Goal: Information Seeking & Learning: Learn about a topic

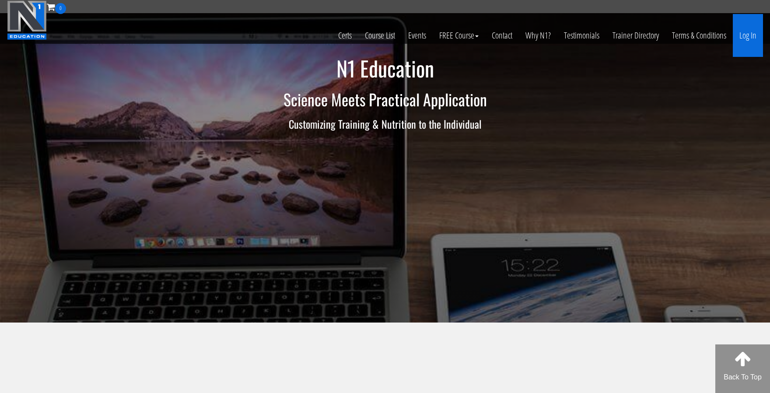
click at [753, 38] on link "Log In" at bounding box center [748, 35] width 30 height 43
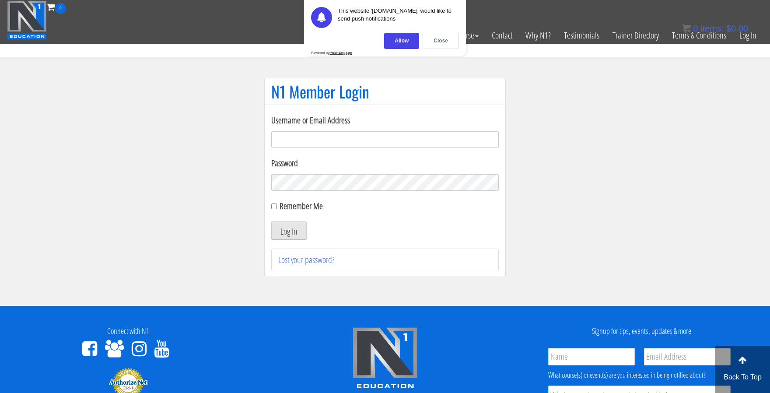
type input "[EMAIL_ADDRESS][DOMAIN_NAME]"
click at [288, 225] on button "Log In" at bounding box center [288, 230] width 35 height 18
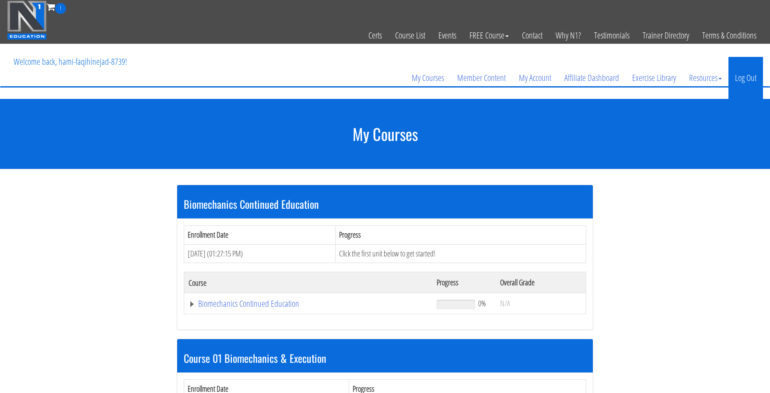
click at [756, 79] on link "Log Out" at bounding box center [745, 78] width 35 height 42
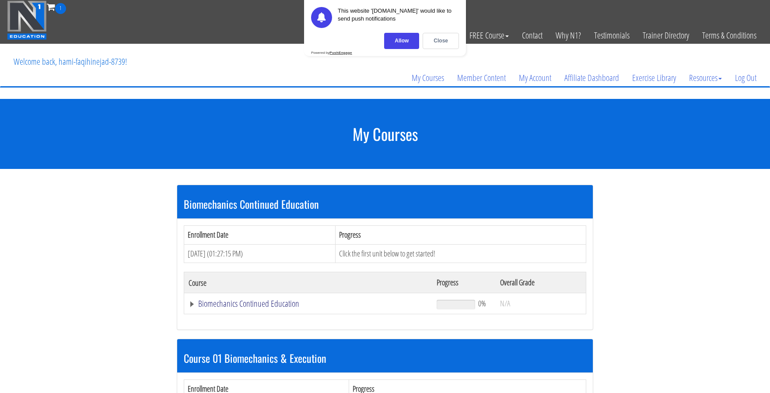
click at [210, 299] on link "Biomechanics Continued Education" at bounding box center [308, 303] width 239 height 9
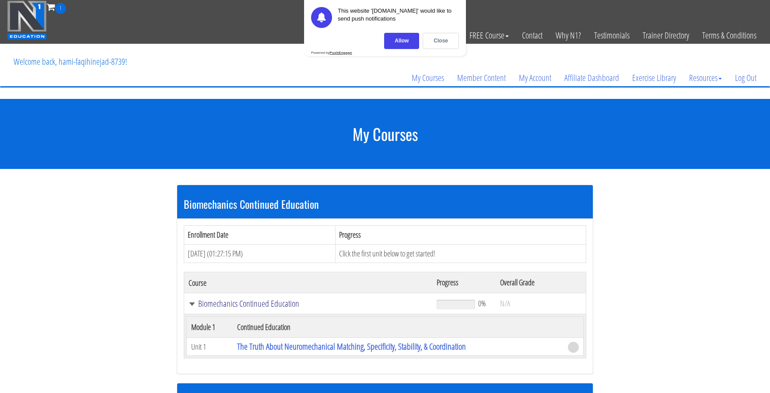
click at [197, 301] on link "Biomechanics Continued Education" at bounding box center [308, 303] width 239 height 9
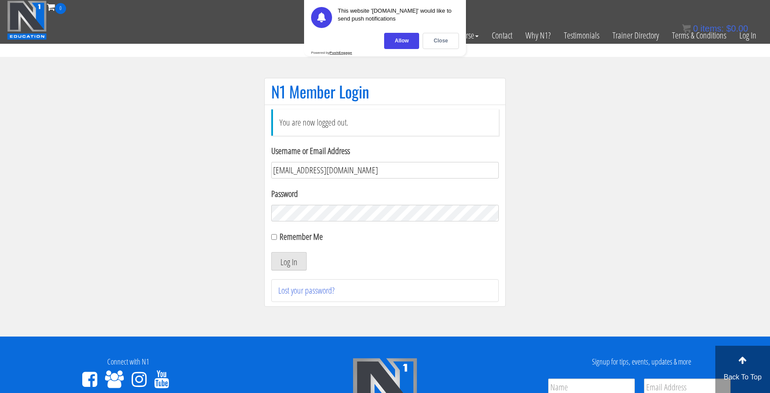
click at [293, 168] on input "me3445@gmail.com" at bounding box center [384, 170] width 227 height 17
click at [295, 168] on input "me3445@gmail.com" at bounding box center [384, 170] width 227 height 17
type input "me344529@gmail.com"
click at [286, 256] on button "Log In" at bounding box center [288, 261] width 35 height 18
click at [433, 42] on div "Close" at bounding box center [441, 41] width 36 height 16
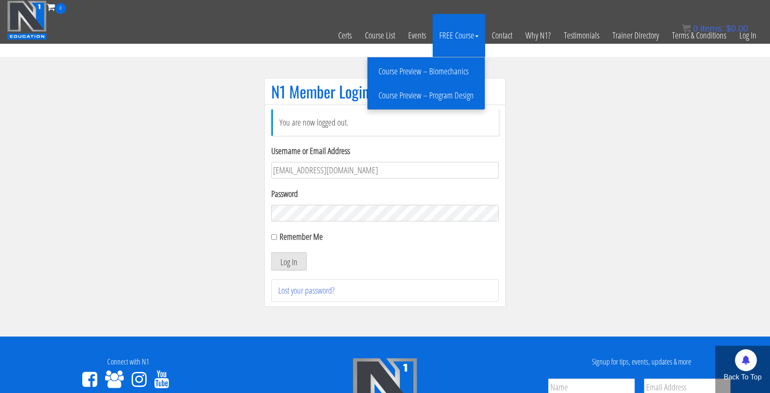
click at [448, 45] on link "FREE Course" at bounding box center [459, 35] width 52 height 43
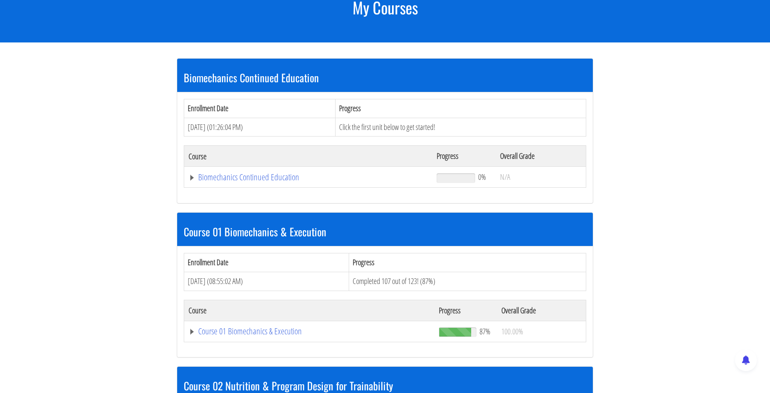
scroll to position [138, 0]
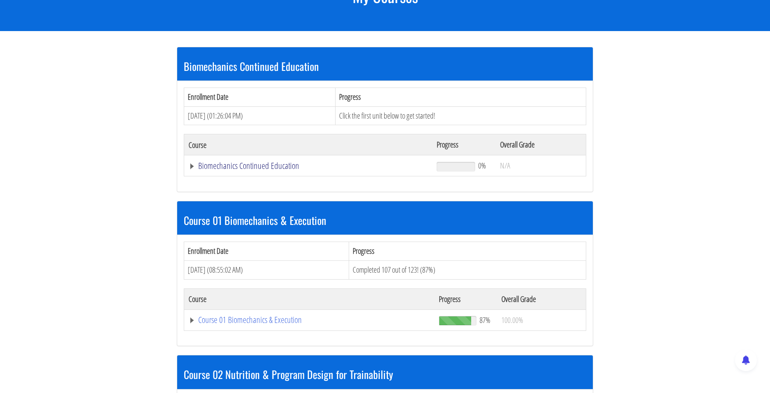
click at [193, 163] on link "Biomechanics Continued Education" at bounding box center [308, 165] width 239 height 9
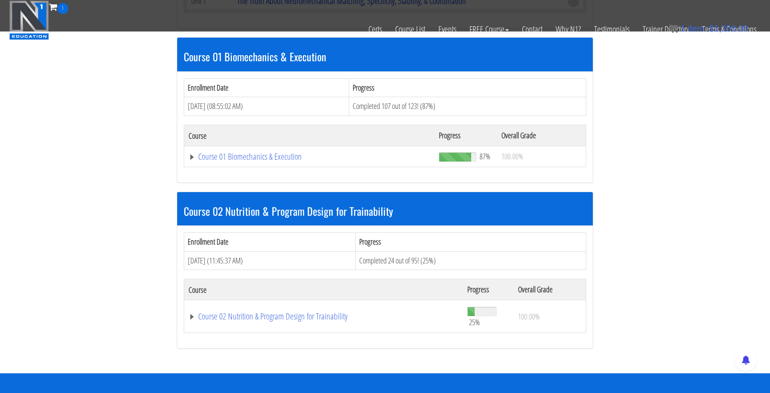
scroll to position [345, 0]
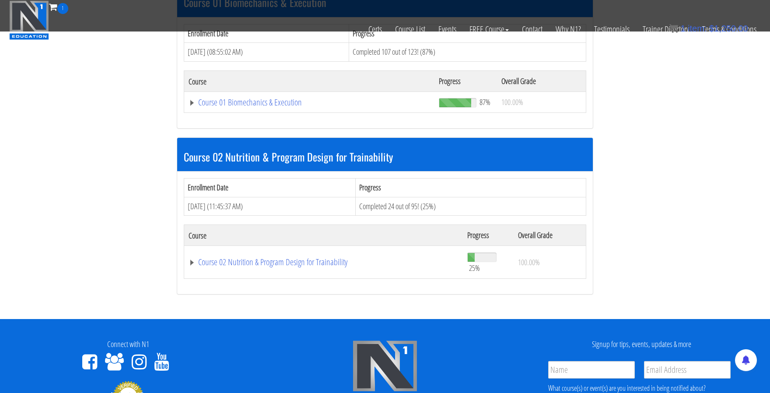
click at [194, 252] on td "Course 02 Nutrition & Program Design for Trainability" at bounding box center [323, 262] width 279 height 33
click at [196, 258] on link "Course 02 Nutrition & Program Design for Trainability" at bounding box center [324, 262] width 270 height 9
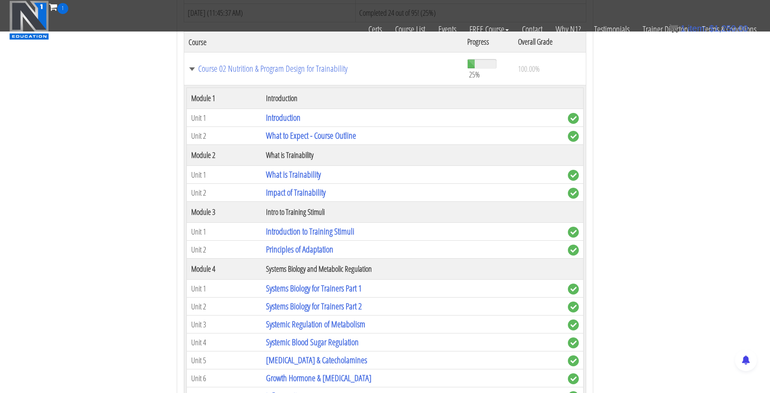
scroll to position [540, 0]
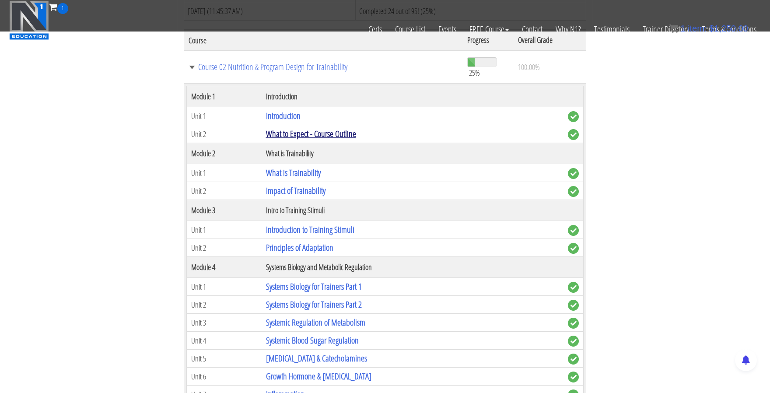
click at [288, 128] on link "What to Expect - Course Outline" at bounding box center [311, 134] width 90 height 12
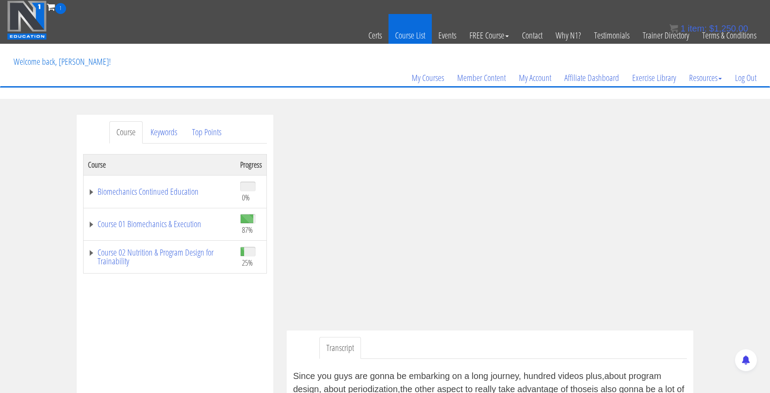
click at [416, 32] on link "Course List" at bounding box center [409, 35] width 43 height 43
click at [102, 189] on link "Biomechanics Continued Education" at bounding box center [159, 191] width 143 height 9
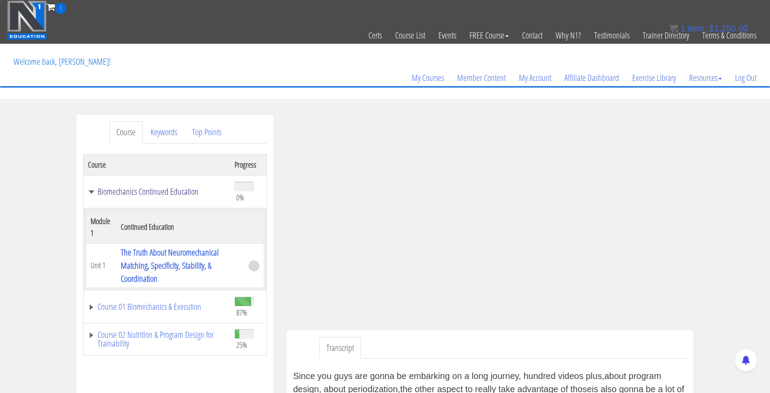
click at [97, 190] on link "Biomechanics Continued Education" at bounding box center [157, 191] width 138 height 9
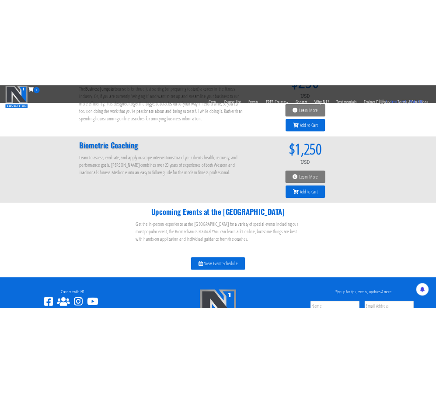
scroll to position [900, 0]
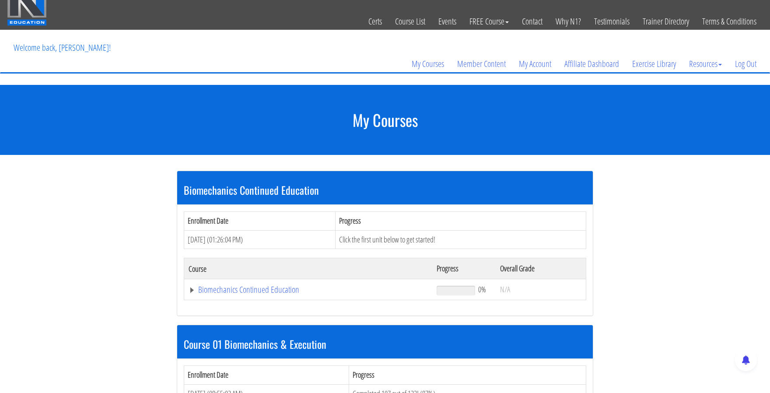
scroll to position [14, 0]
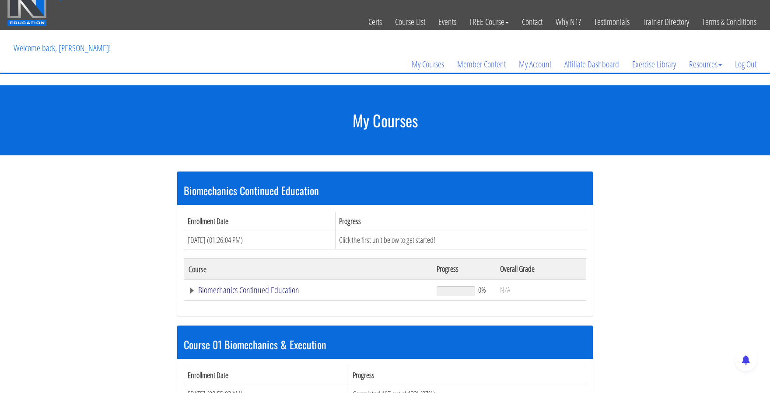
click at [203, 291] on link "Biomechanics Continued Education" at bounding box center [308, 290] width 239 height 9
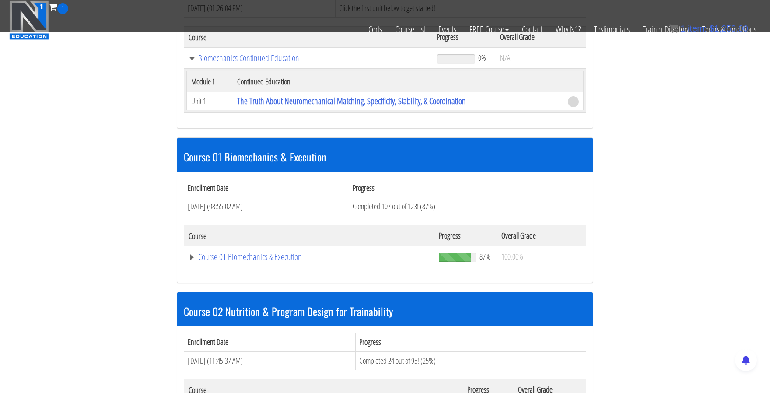
scroll to position [196, 0]
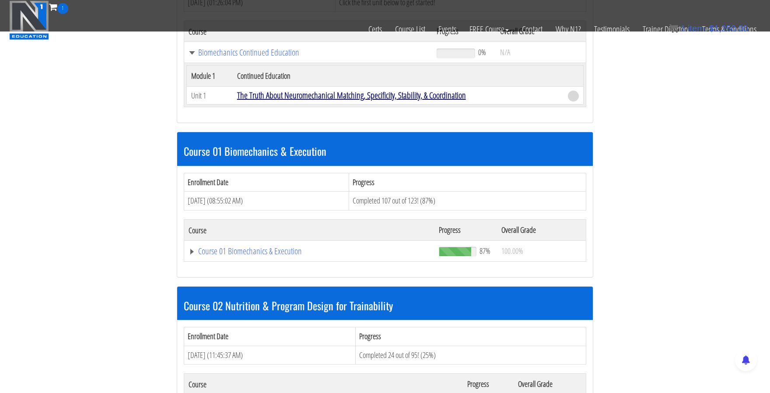
click at [313, 94] on link "The Truth About Neuromechanical Matching, Specificity, Stability, & Coordination" at bounding box center [351, 95] width 229 height 12
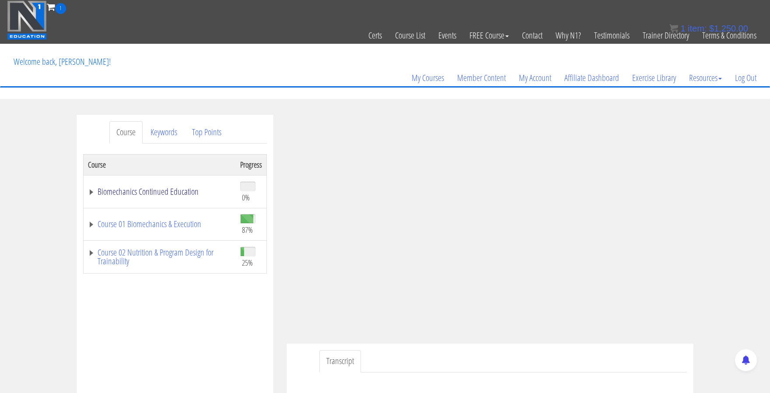
click at [92, 188] on link "Biomechanics Continued Education" at bounding box center [159, 191] width 143 height 9
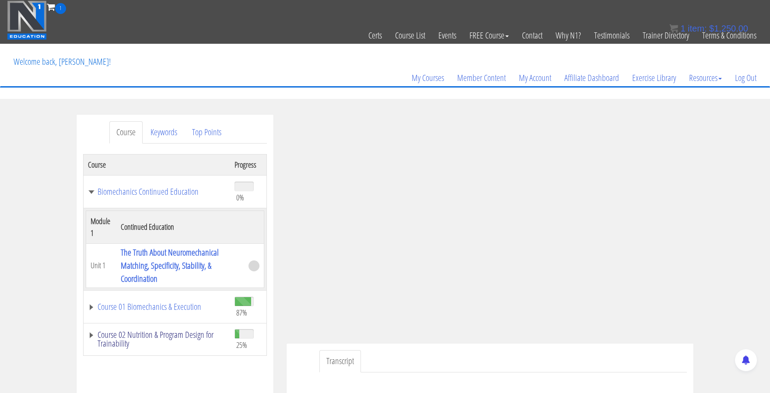
click at [143, 330] on link "Course 02 Nutrition & Program Design for Trainability" at bounding box center [157, 338] width 138 height 17
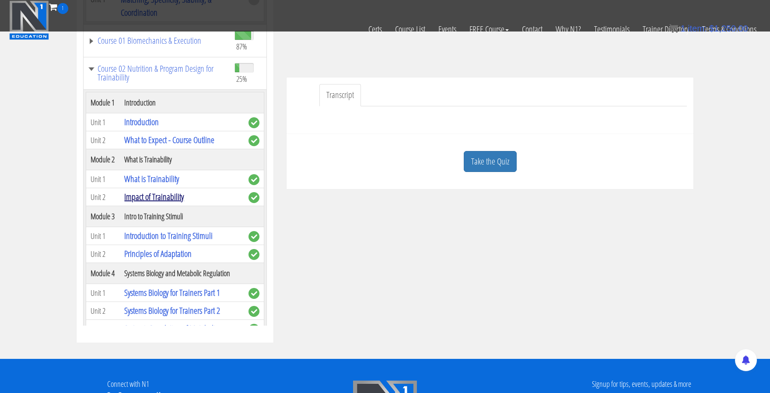
scroll to position [13, 0]
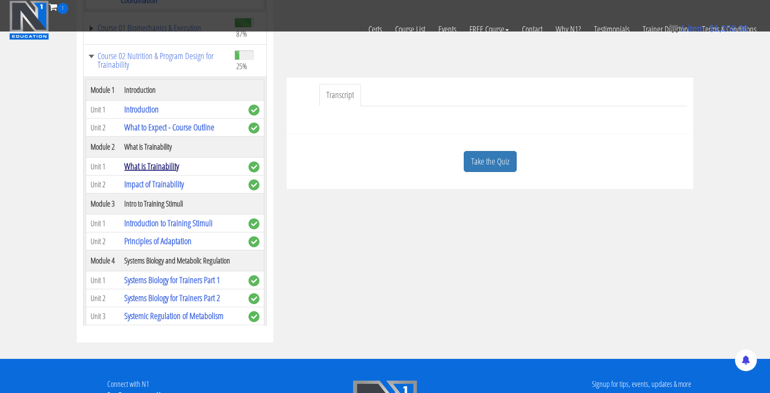
click at [161, 172] on link "What is Trainability" at bounding box center [151, 166] width 55 height 12
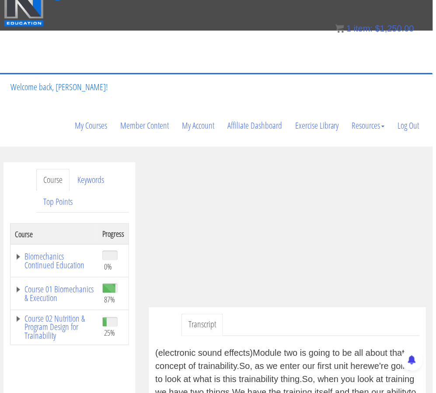
scroll to position [11, 3]
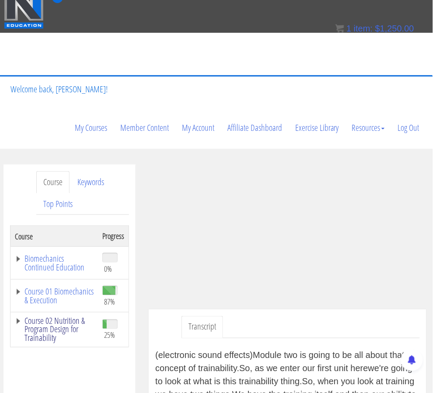
click at [17, 322] on link "Course 02 Nutrition & Program Design for Trainability" at bounding box center [54, 329] width 79 height 26
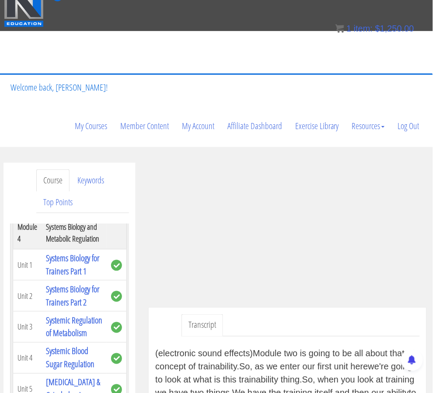
scroll to position [394, 0]
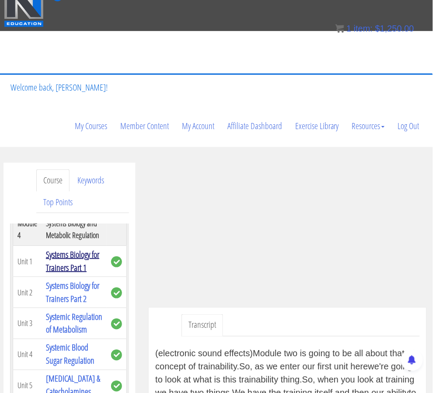
click at [71, 273] on link "Systems Biology for Trainers Part 1" at bounding box center [72, 260] width 53 height 25
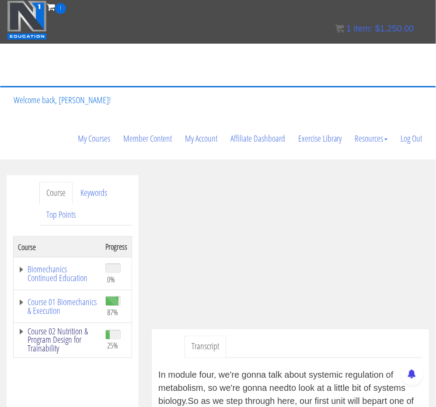
click at [20, 331] on link "Course 02 Nutrition & Program Design for Trainability" at bounding box center [57, 340] width 79 height 26
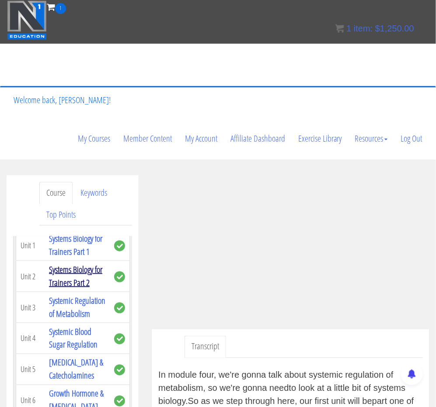
scroll to position [422, 0]
click at [79, 289] on link "Systems Biology for Trainers Part 2" at bounding box center [75, 276] width 53 height 25
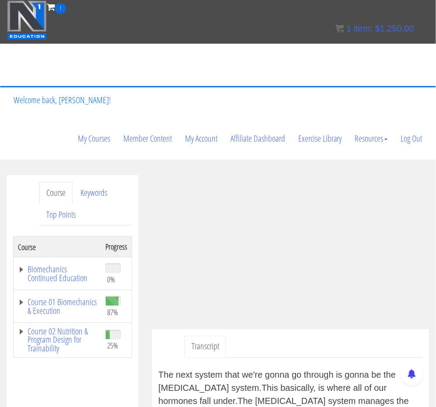
click at [284, 348] on ul "Transcript" at bounding box center [304, 347] width 238 height 22
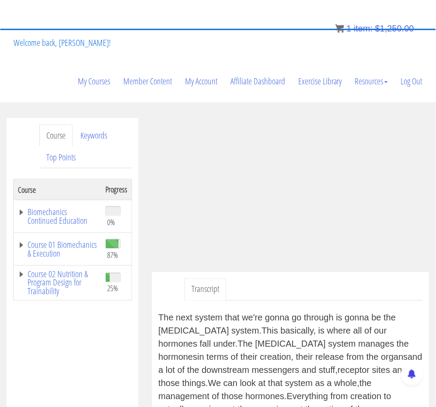
scroll to position [42, 0]
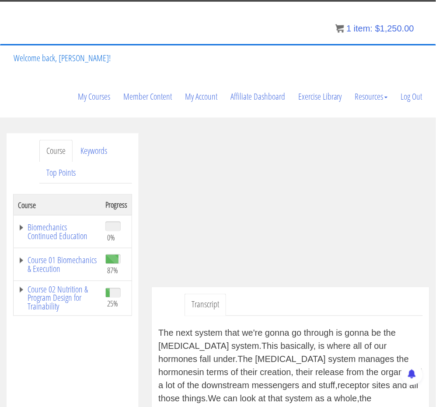
click at [161, 124] on section "Course Keywords Top Points Course Progress Biomechanics Continued Education 0% …" at bounding box center [218, 391] width 436 height 547
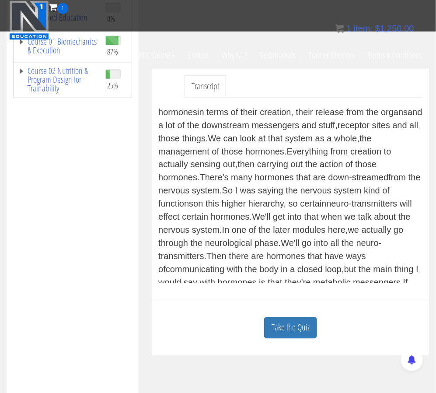
scroll to position [183, 0]
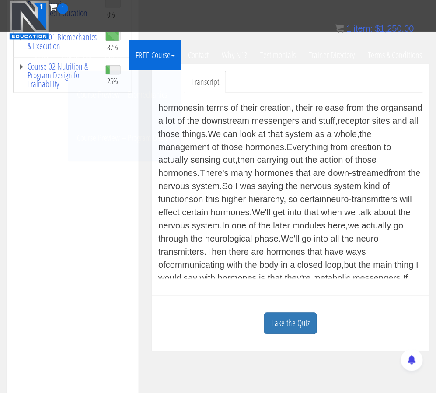
click at [177, 50] on link "FREE Course" at bounding box center [155, 55] width 52 height 31
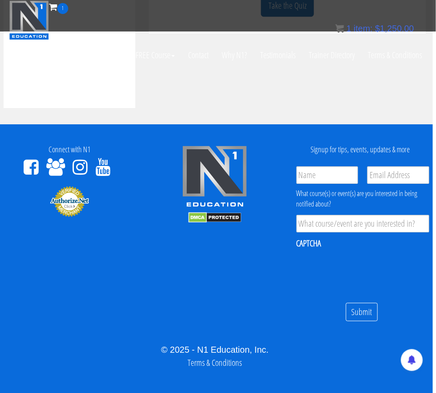
scroll to position [506, 3]
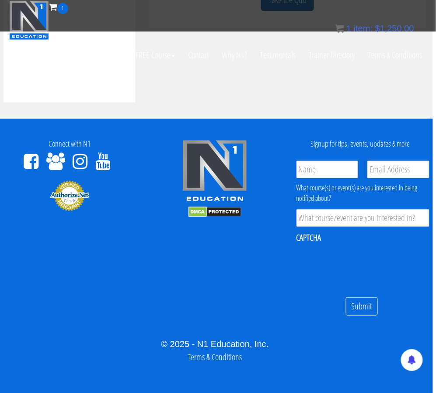
drag, startPoint x: 161, startPoint y: 228, endPoint x: 340, endPoint y: 89, distance: 227.6
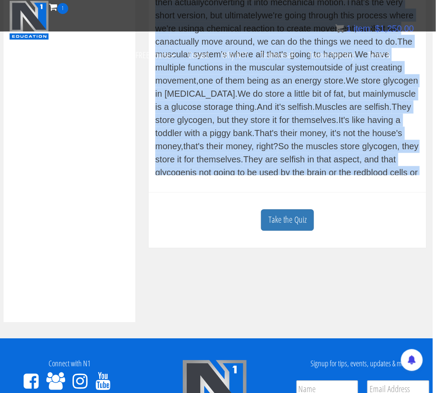
scroll to position [262, 3]
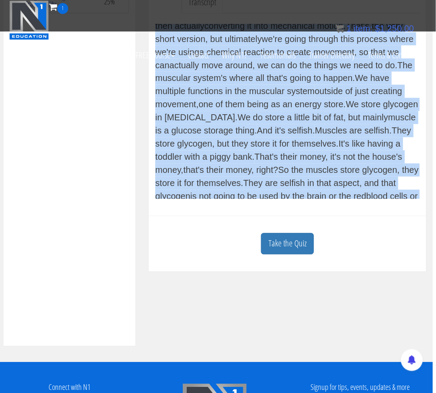
copy div "The next system that we're gonna go through is gonna be the [MEDICAL_DATA] syst…"
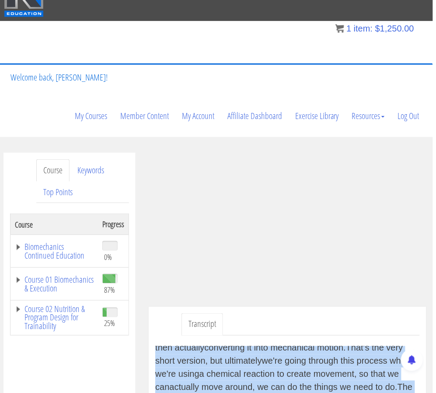
scroll to position [24, 3]
